Goal: Task Accomplishment & Management: Manage account settings

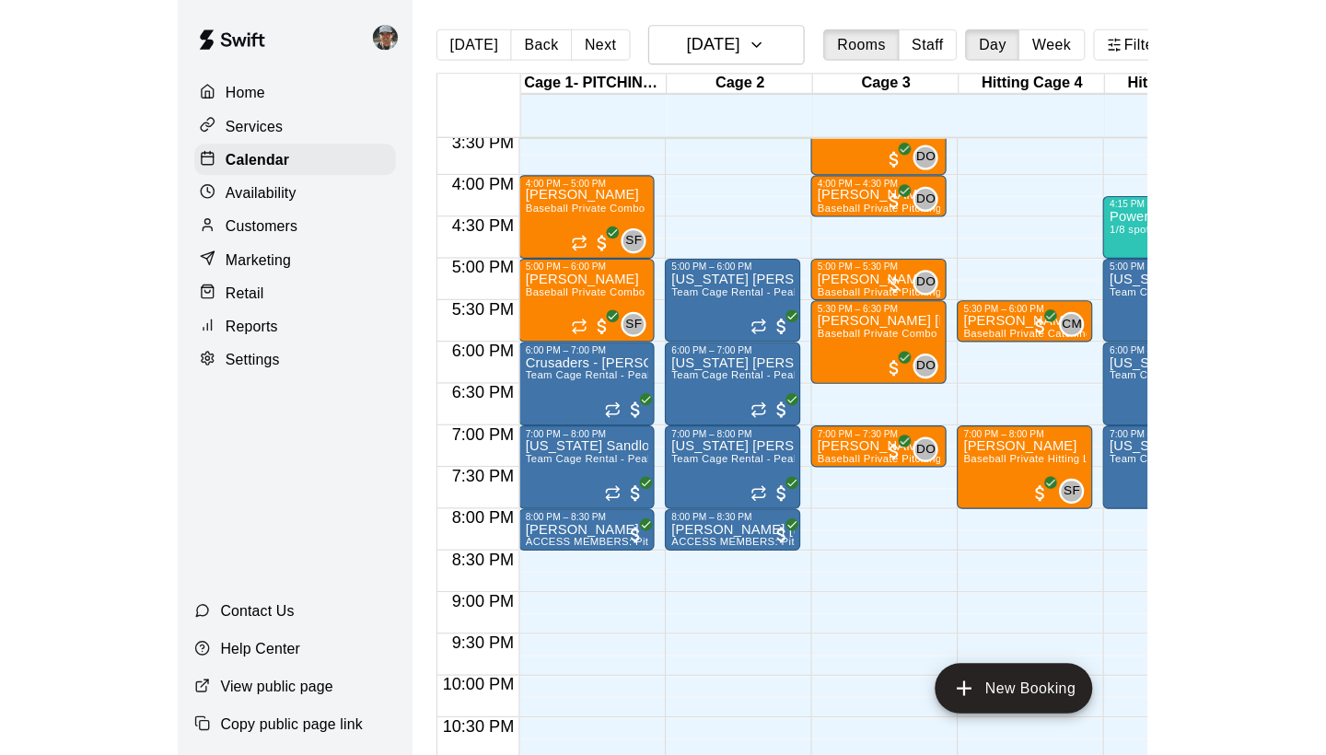
scroll to position [1115, 0]
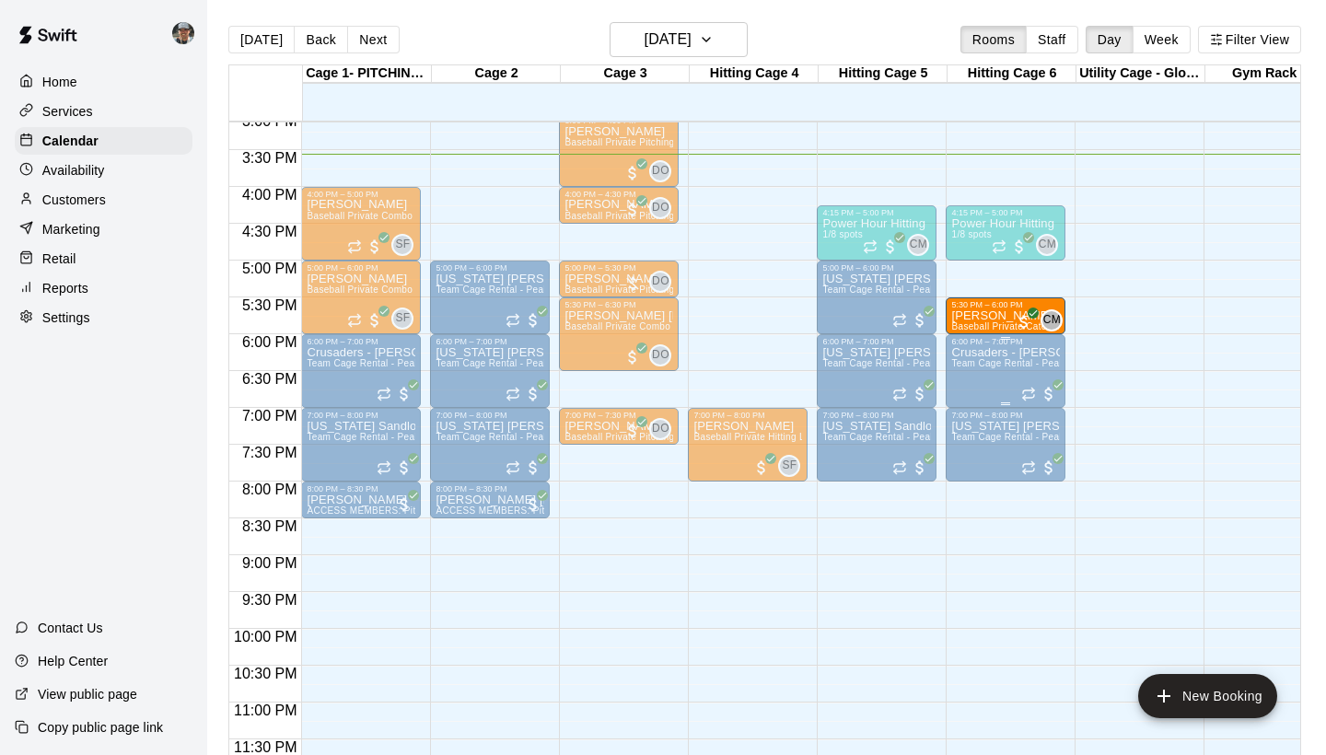
drag, startPoint x: 747, startPoint y: 327, endPoint x: 951, endPoint y: 338, distance: 204.7
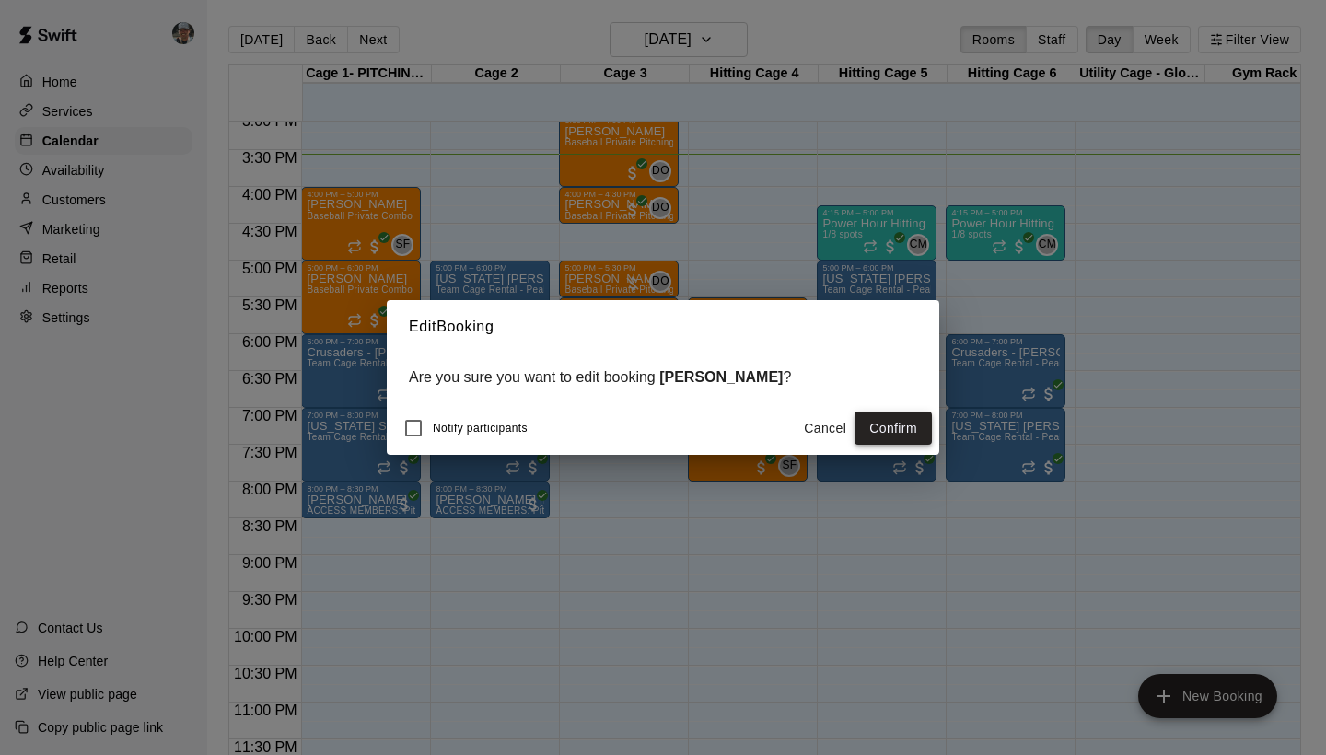
click at [855, 425] on button "Confirm" at bounding box center [892, 429] width 77 height 34
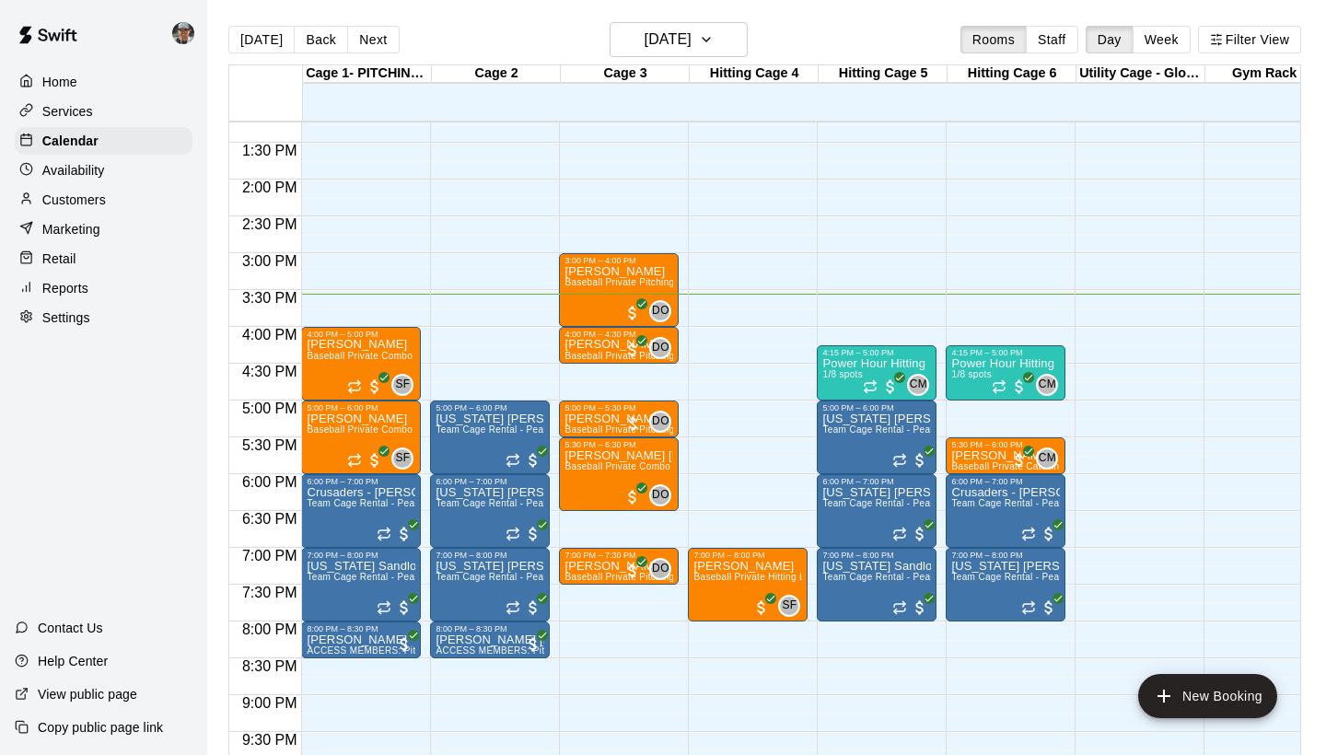
scroll to position [920, 0]
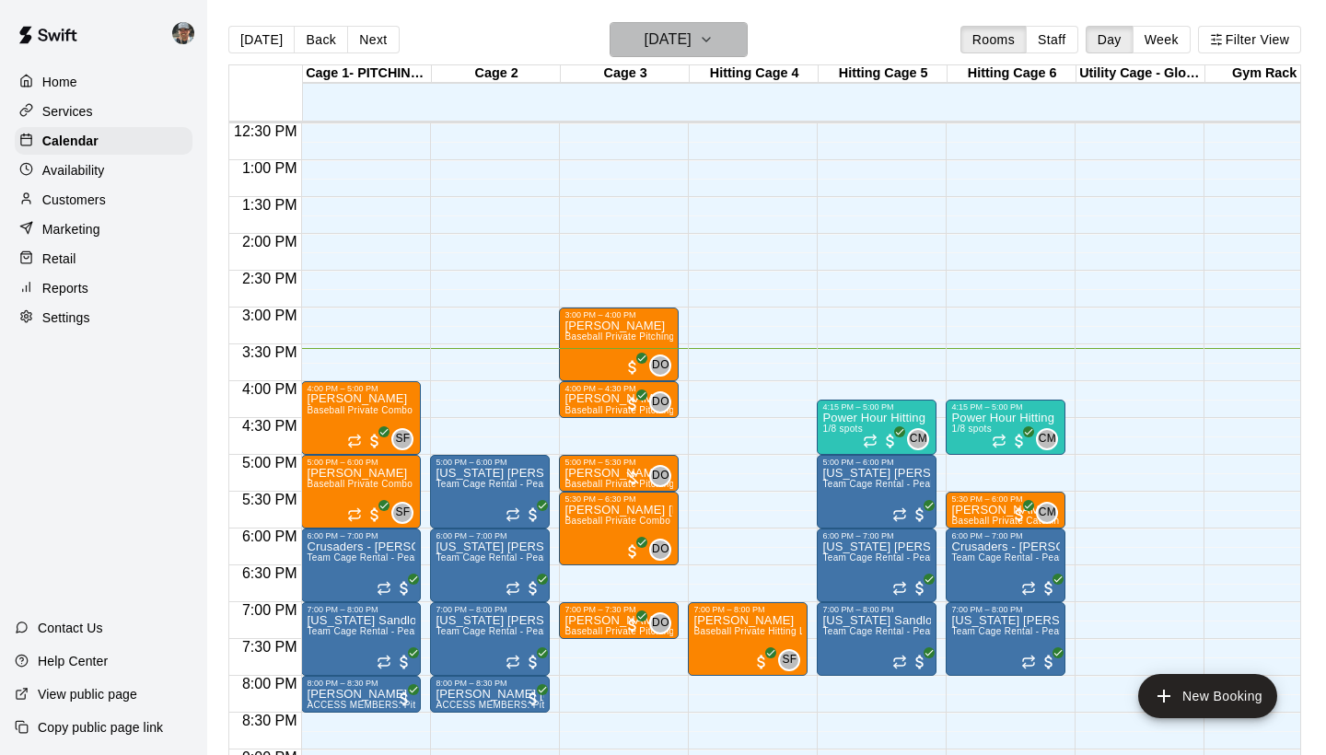
click at [714, 35] on icon "button" at bounding box center [706, 40] width 15 height 22
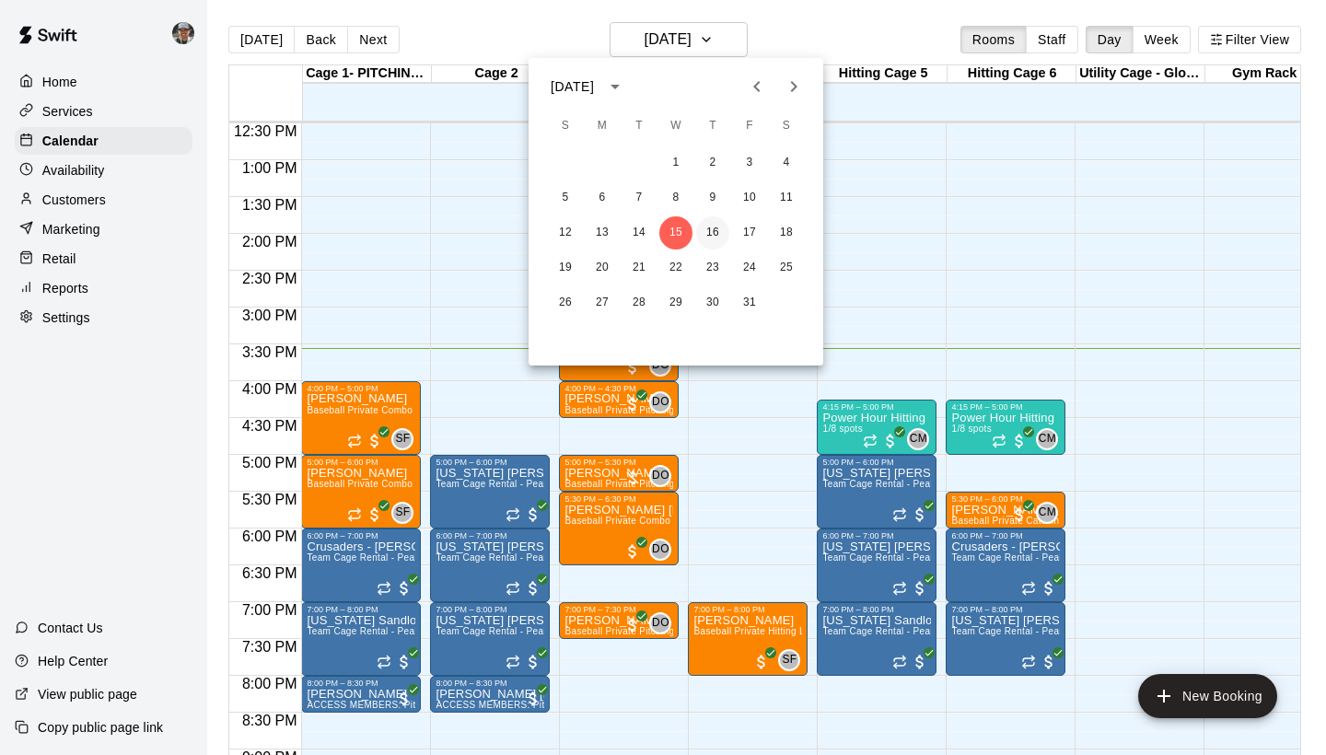
click at [707, 232] on button "16" at bounding box center [712, 232] width 33 height 33
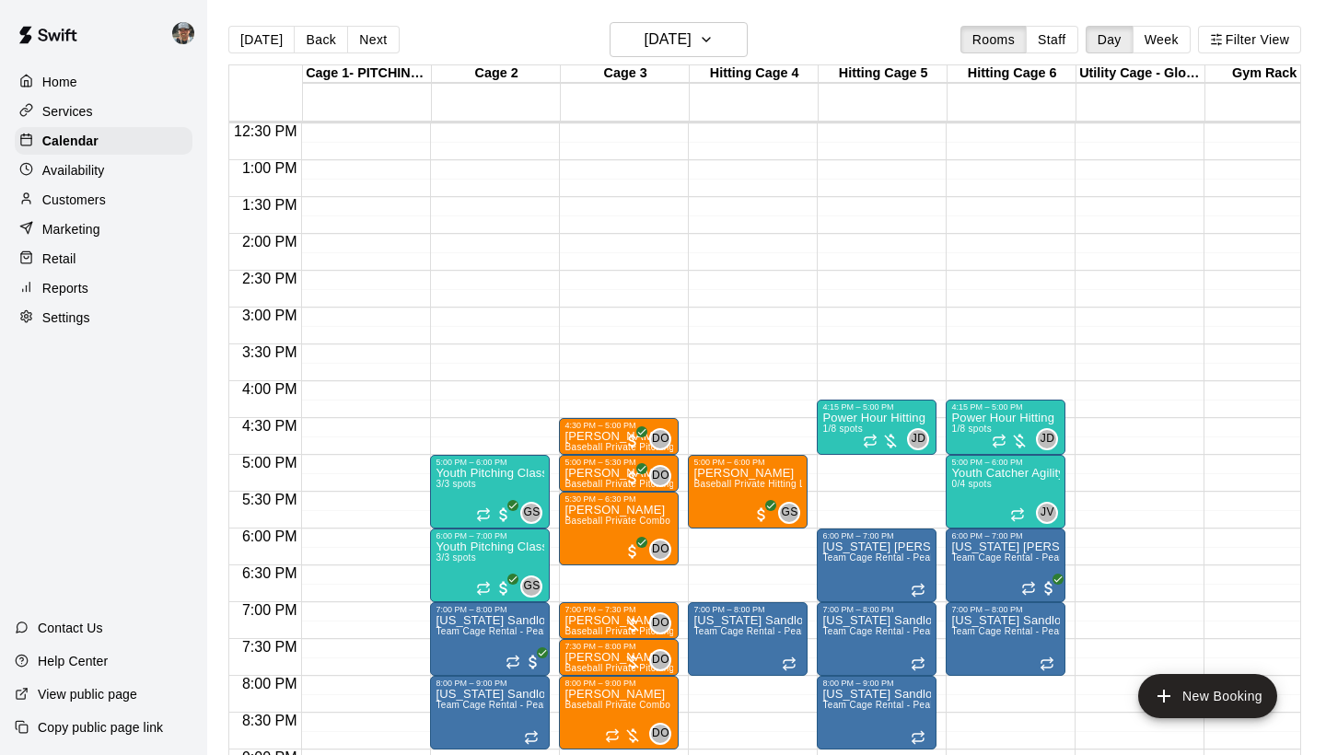
scroll to position [989, 0]
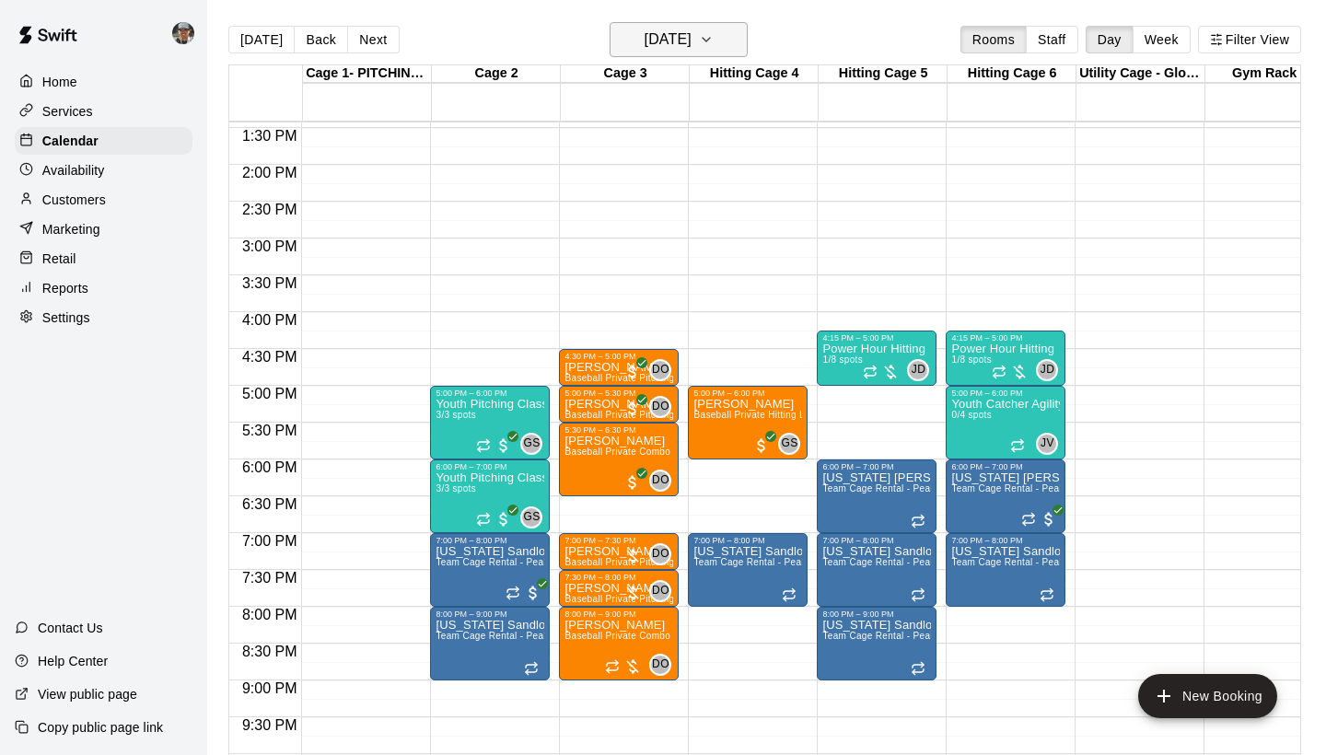
click at [714, 45] on icon "button" at bounding box center [706, 40] width 15 height 22
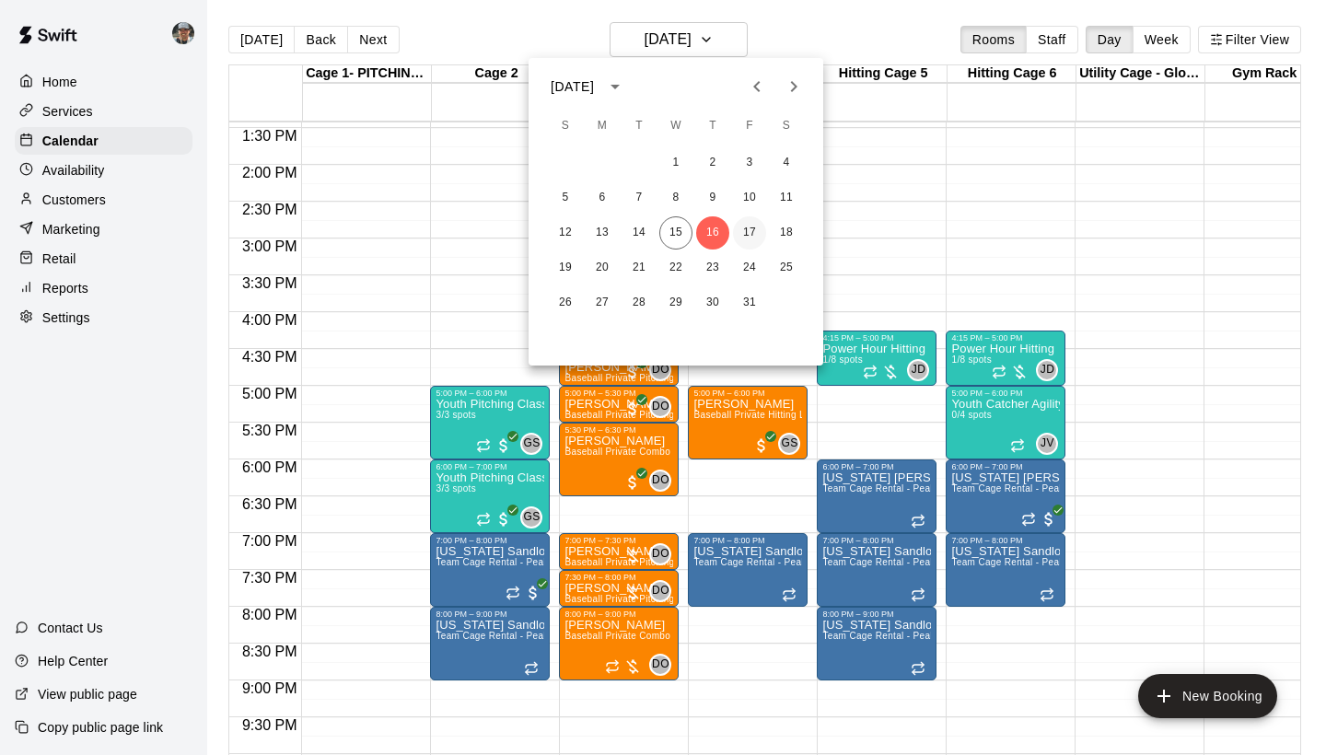
click at [744, 237] on button "17" at bounding box center [749, 232] width 33 height 33
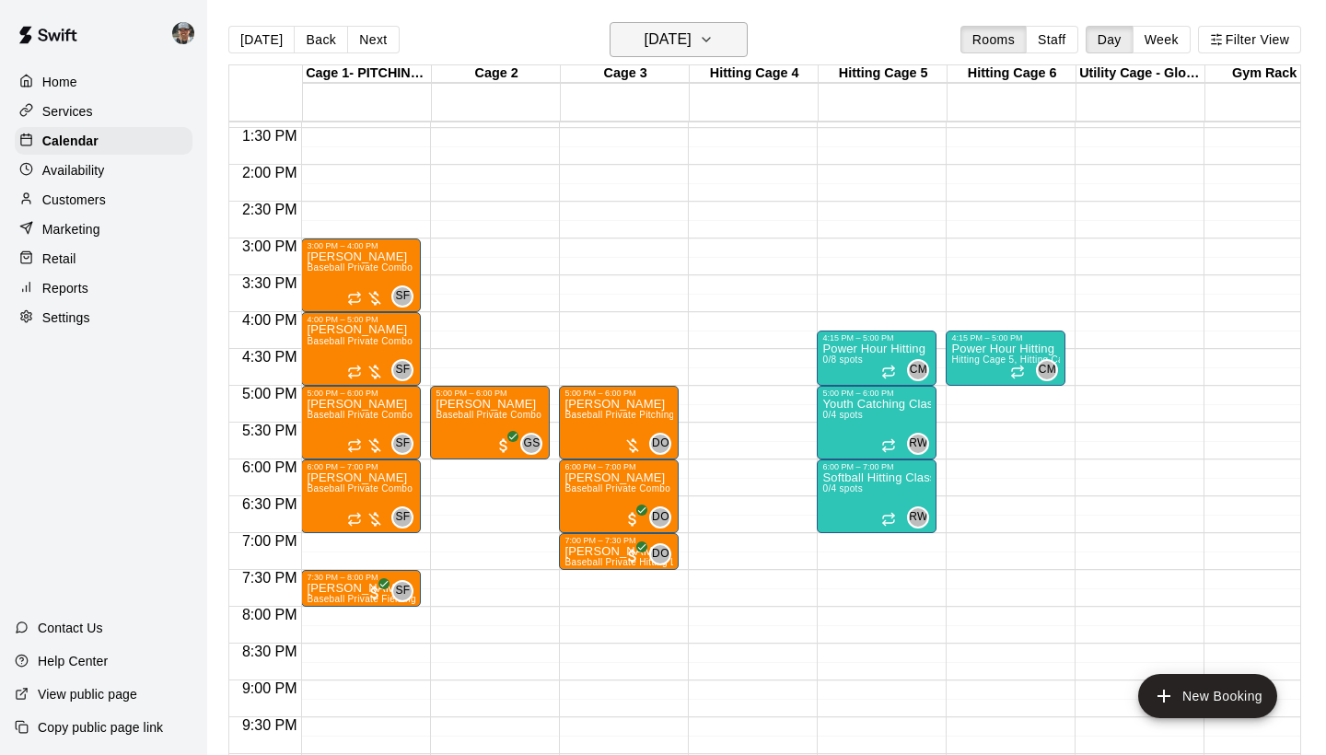
click at [736, 45] on button "[DATE]" at bounding box center [679, 39] width 138 height 35
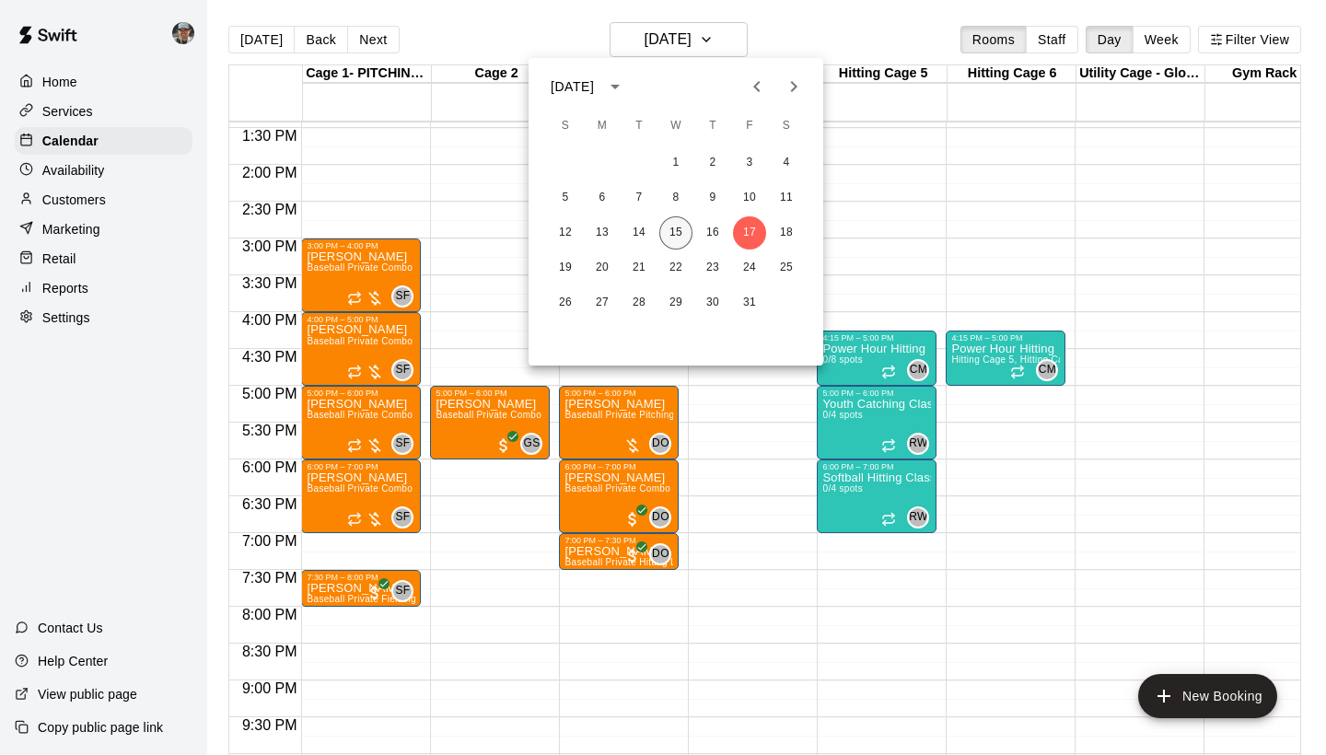
click at [672, 239] on button "15" at bounding box center [675, 232] width 33 height 33
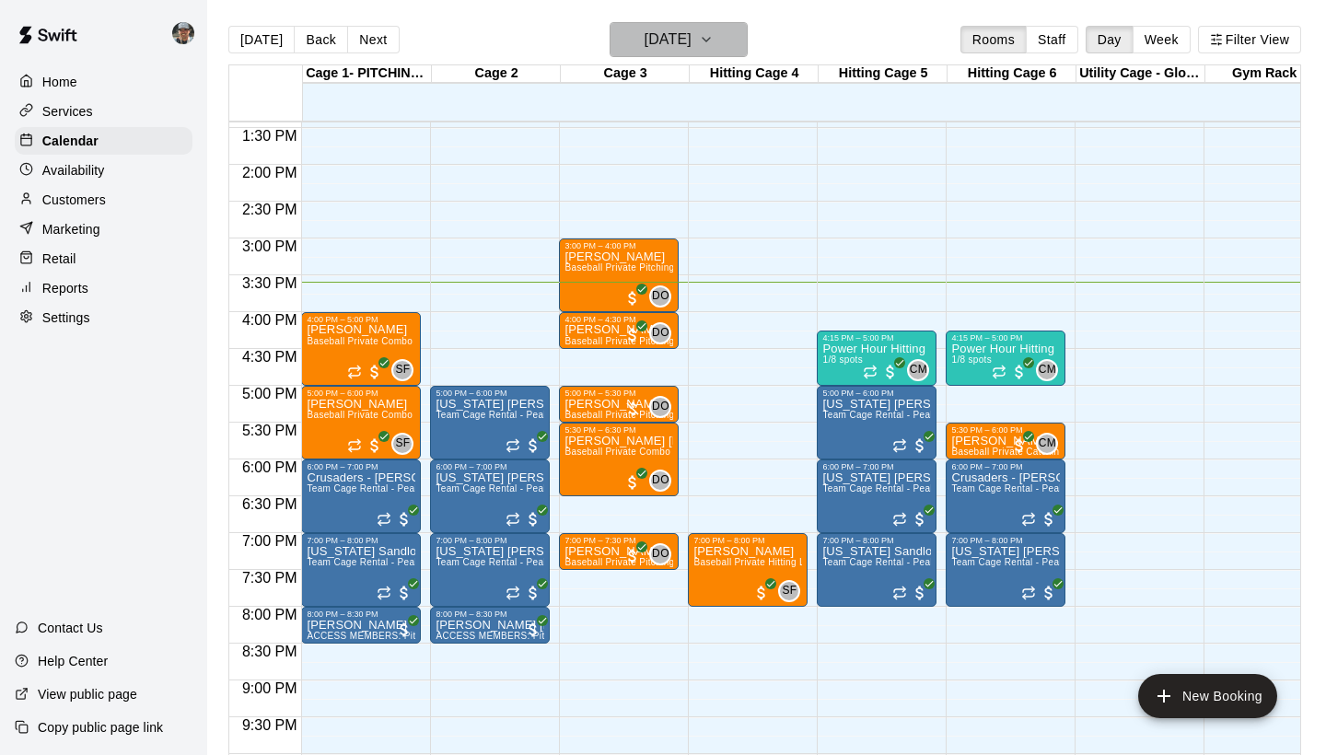
click at [714, 43] on icon "button" at bounding box center [706, 40] width 15 height 22
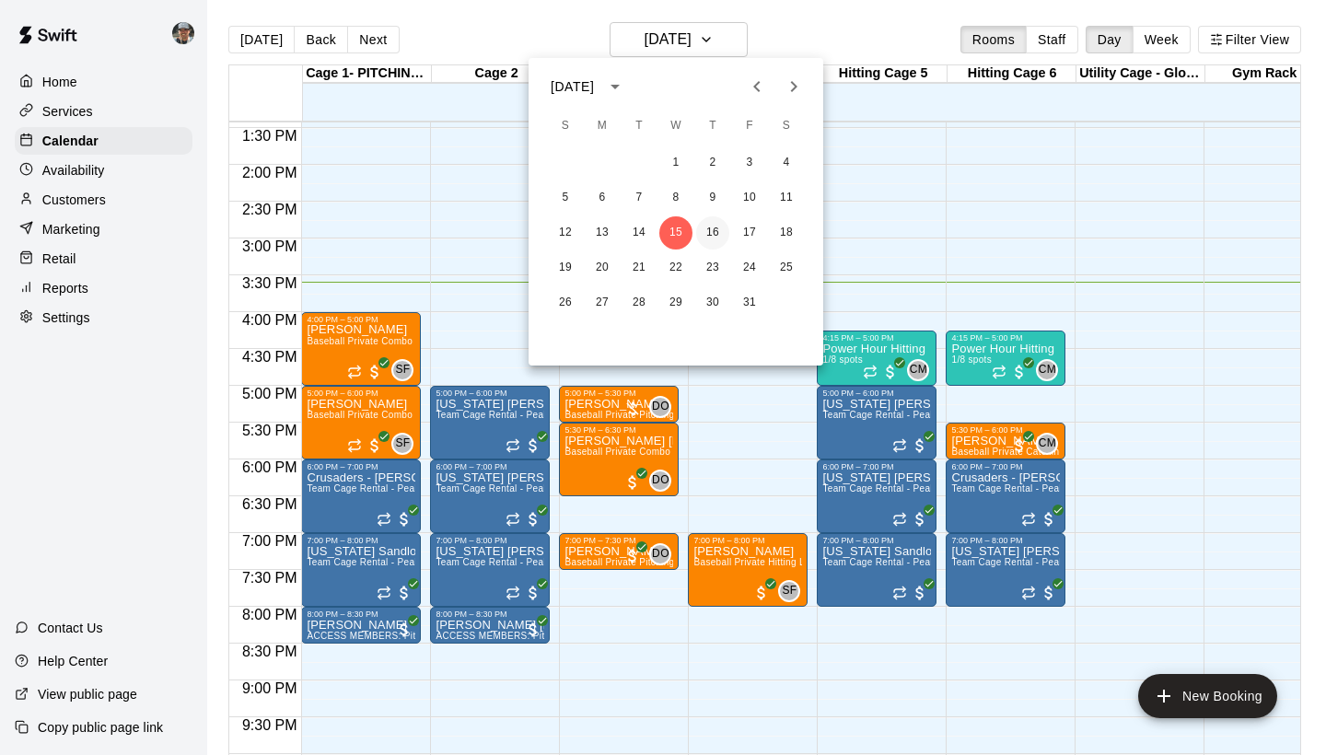
click at [711, 234] on button "16" at bounding box center [712, 232] width 33 height 33
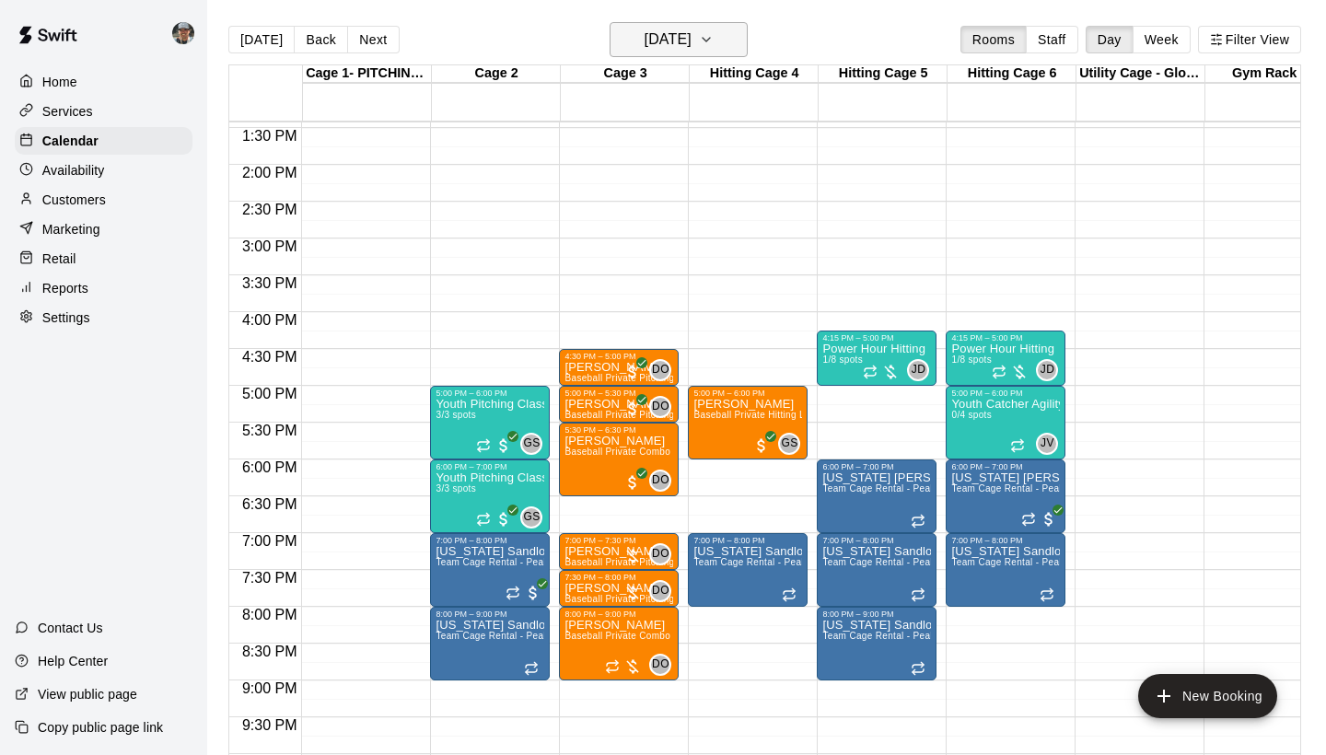
click at [714, 49] on icon "button" at bounding box center [706, 40] width 15 height 22
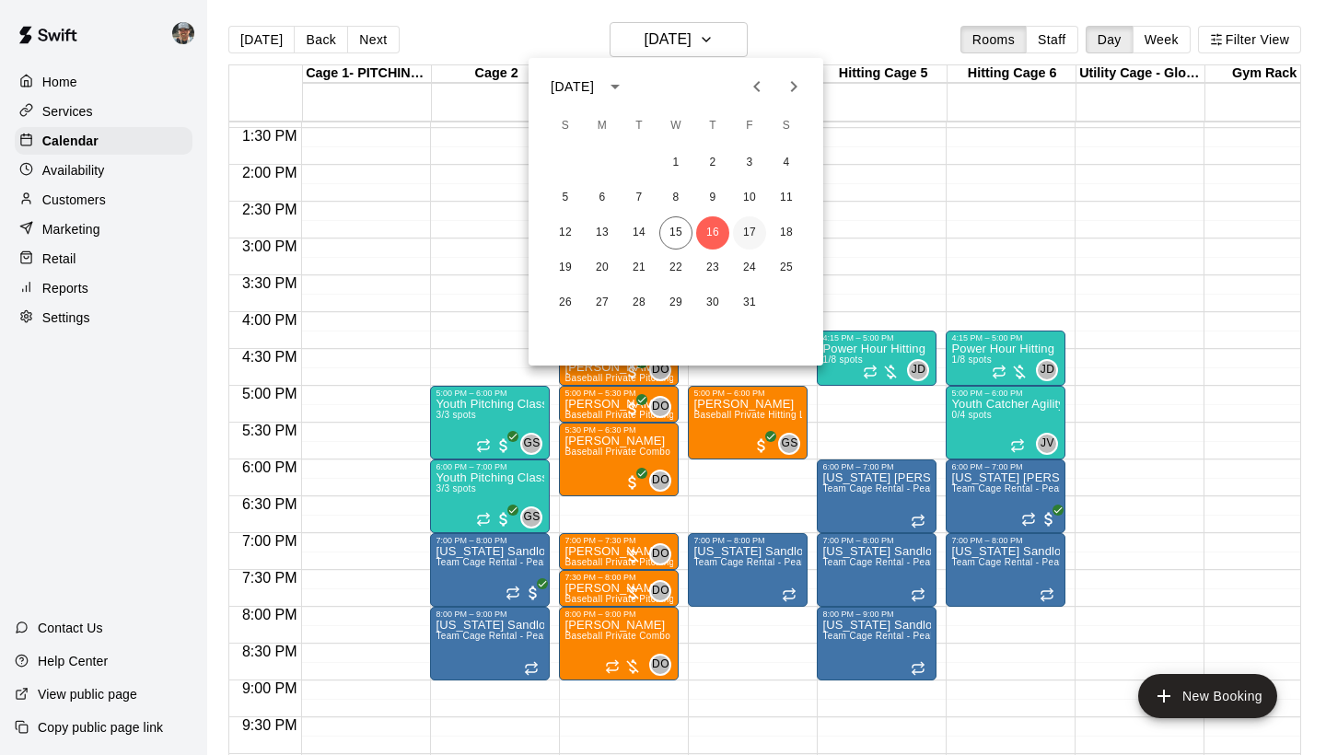
click at [748, 235] on button "17" at bounding box center [749, 232] width 33 height 33
